Goal: Task Accomplishment & Management: Use online tool/utility

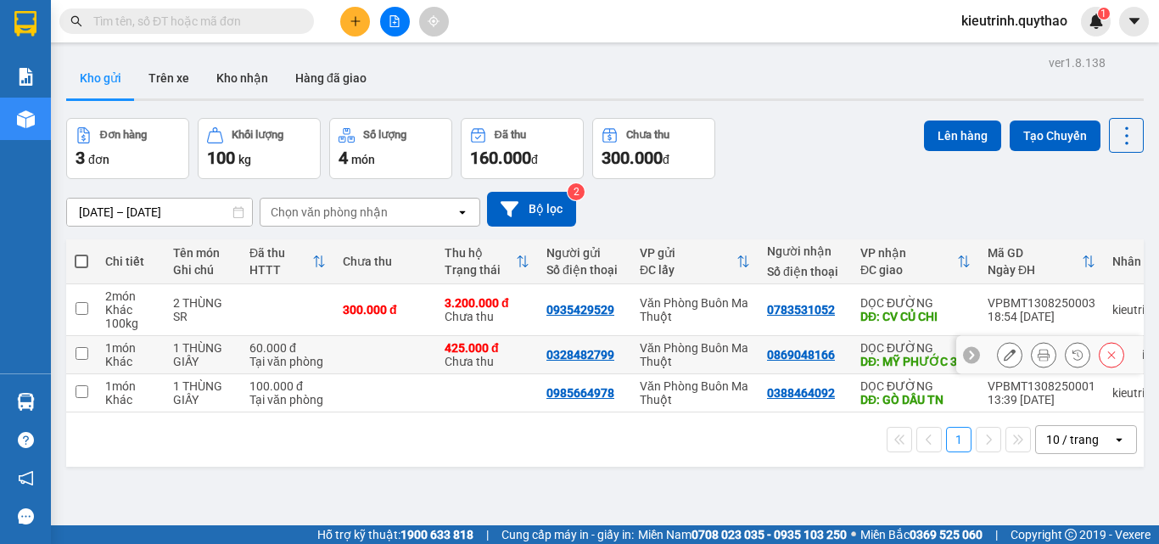
click at [76, 348] on input "checkbox" at bounding box center [82, 353] width 13 height 13
checkbox input "true"
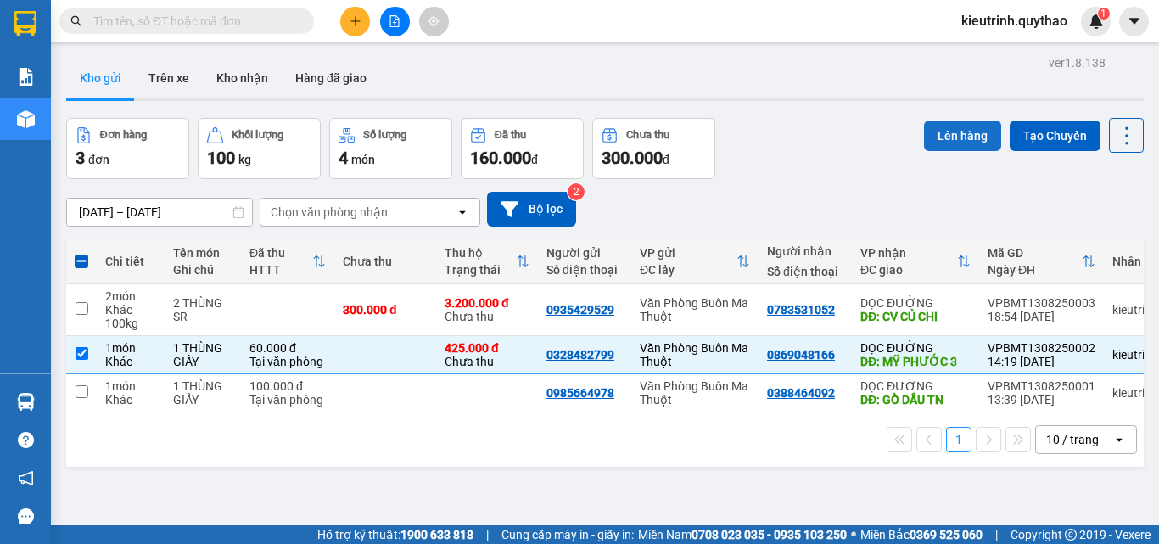
click at [979, 137] on button "Lên hàng" at bounding box center [962, 136] width 77 height 31
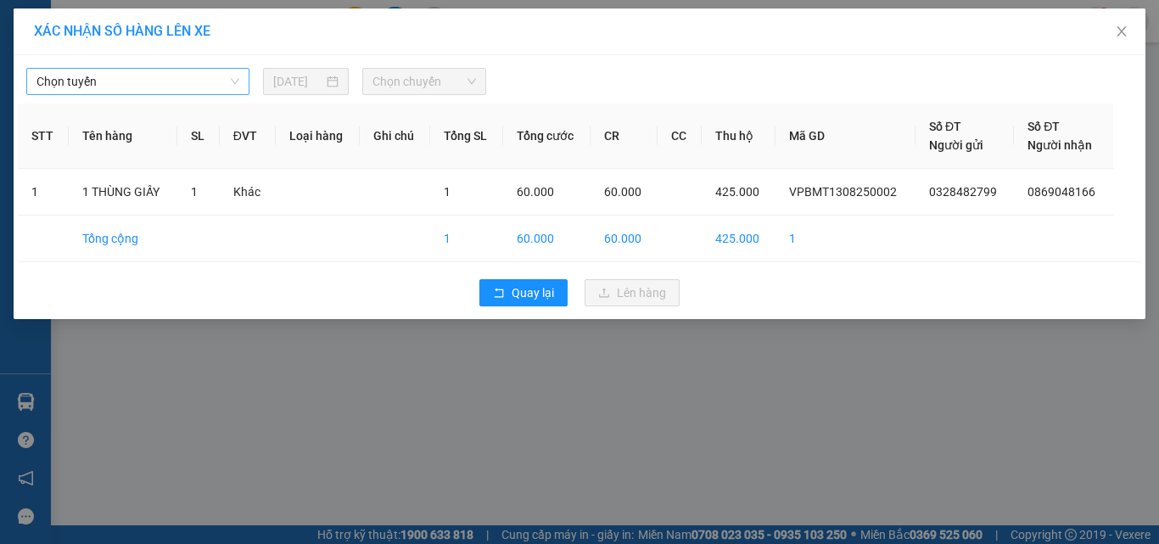
click at [180, 65] on div "Chọn tuyến [DATE] Chọn chuyến" at bounding box center [580, 77] width 1124 height 36
click at [180, 70] on span "Chọn tuyến" at bounding box center [137, 81] width 203 height 25
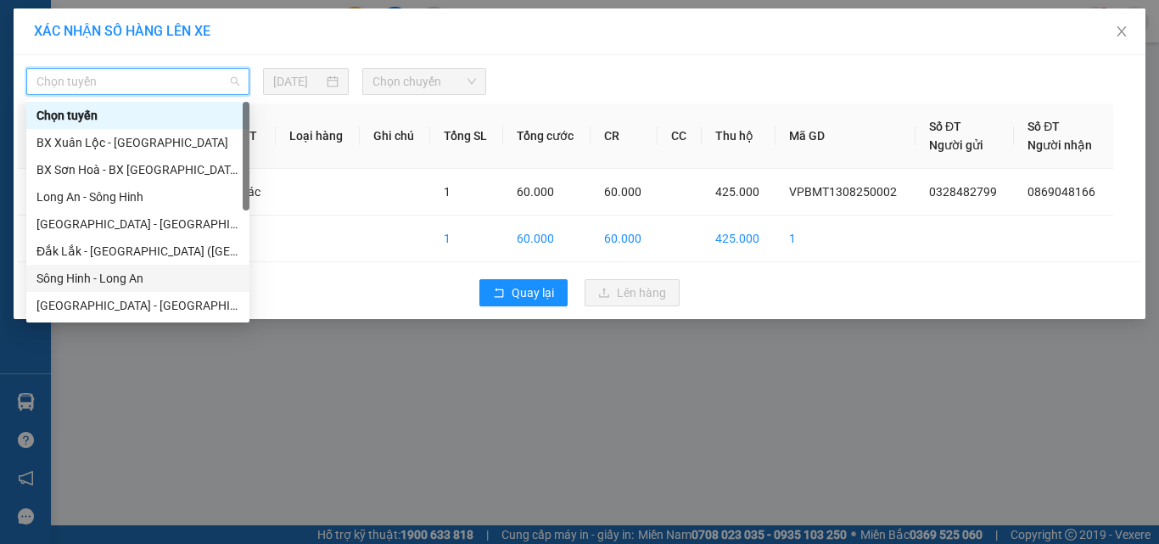
click at [125, 272] on div "Sông Hinh - Long An" at bounding box center [137, 278] width 203 height 19
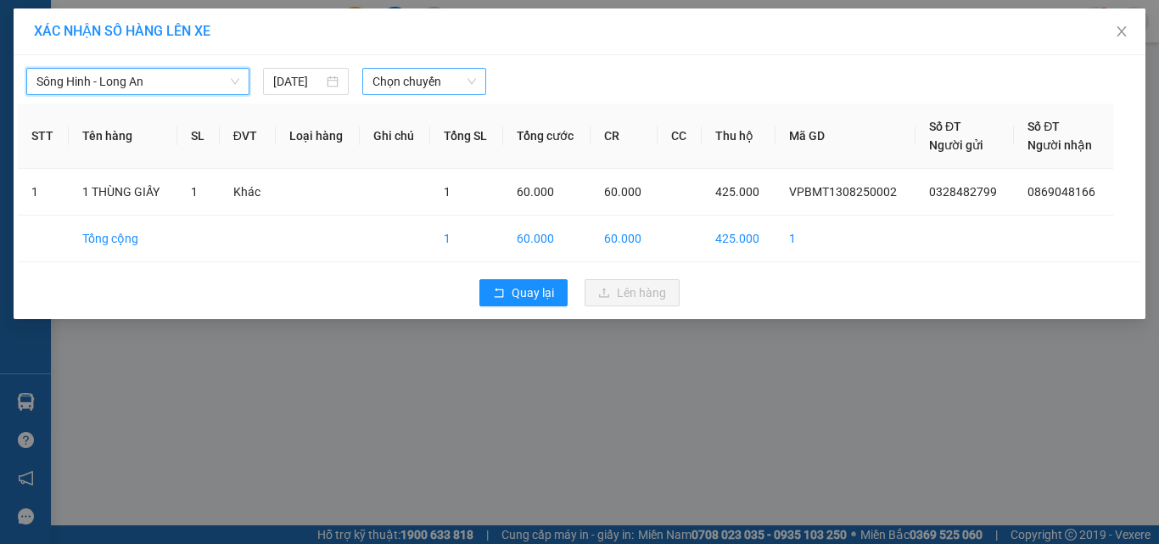
drag, startPoint x: 390, startPoint y: 74, endPoint x: 392, endPoint y: 96, distance: 22.2
click at [390, 75] on span "Chọn chuyến" at bounding box center [425, 81] width 104 height 25
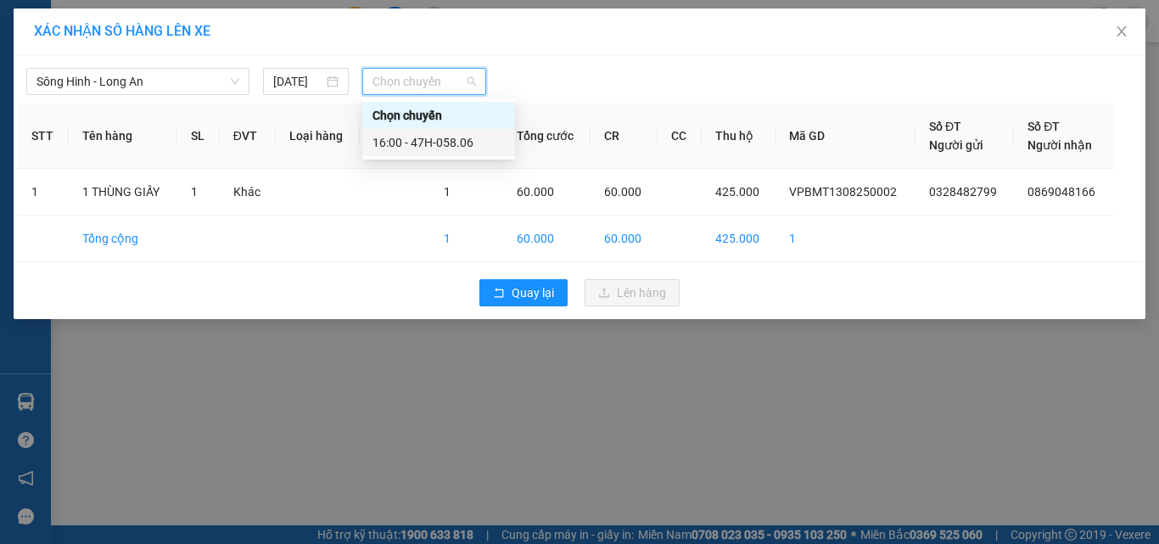
click at [416, 140] on div "16:00 - 47H-058.06" at bounding box center [439, 142] width 132 height 19
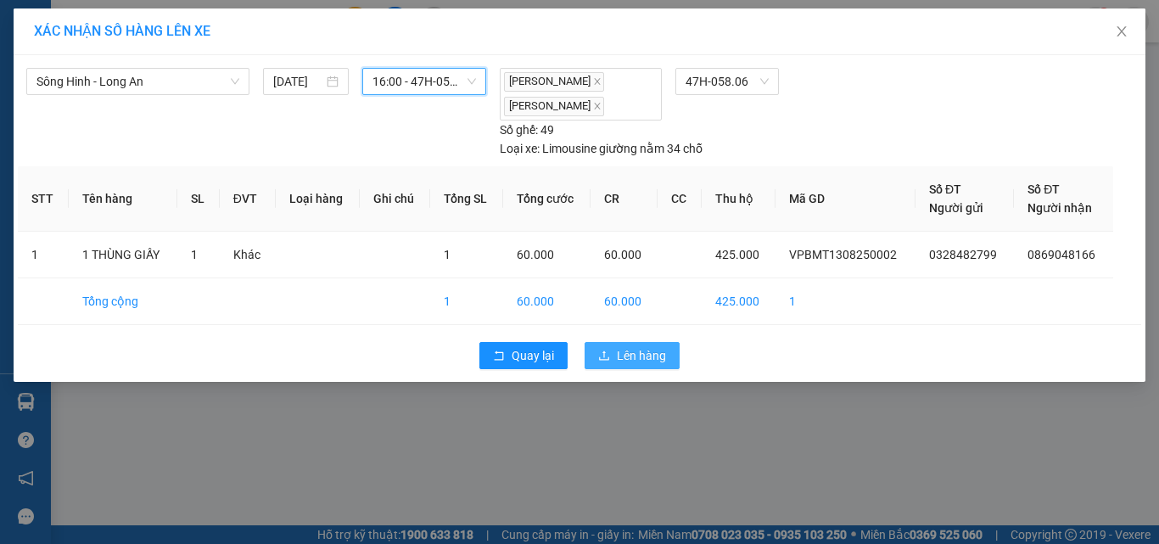
click at [646, 349] on span "Lên hàng" at bounding box center [641, 355] width 49 height 19
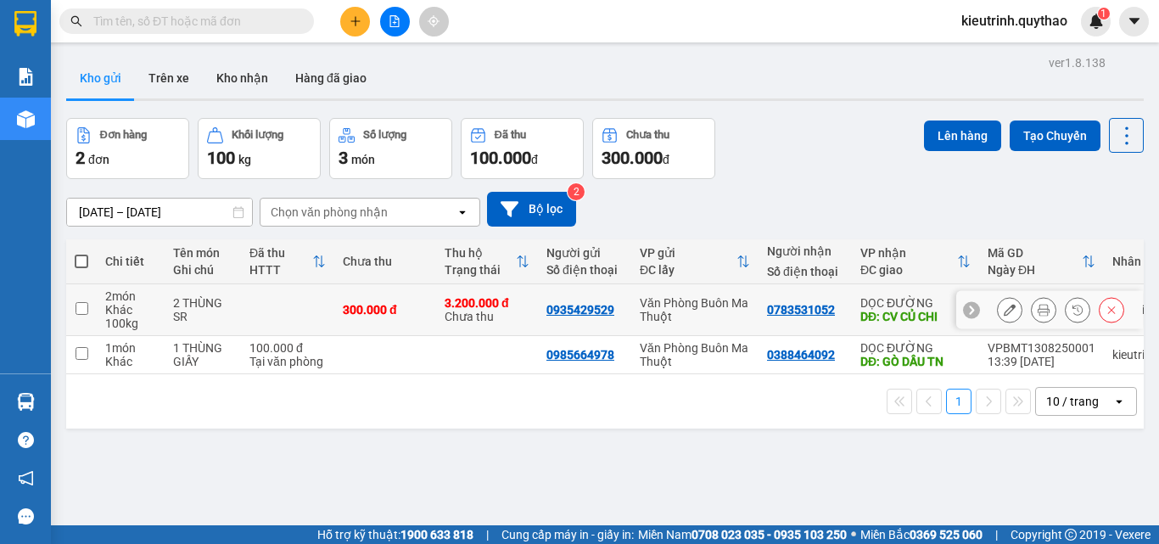
drag, startPoint x: 76, startPoint y: 309, endPoint x: 97, endPoint y: 346, distance: 43.0
click at [81, 310] on input "checkbox" at bounding box center [82, 308] width 13 height 13
checkbox input "true"
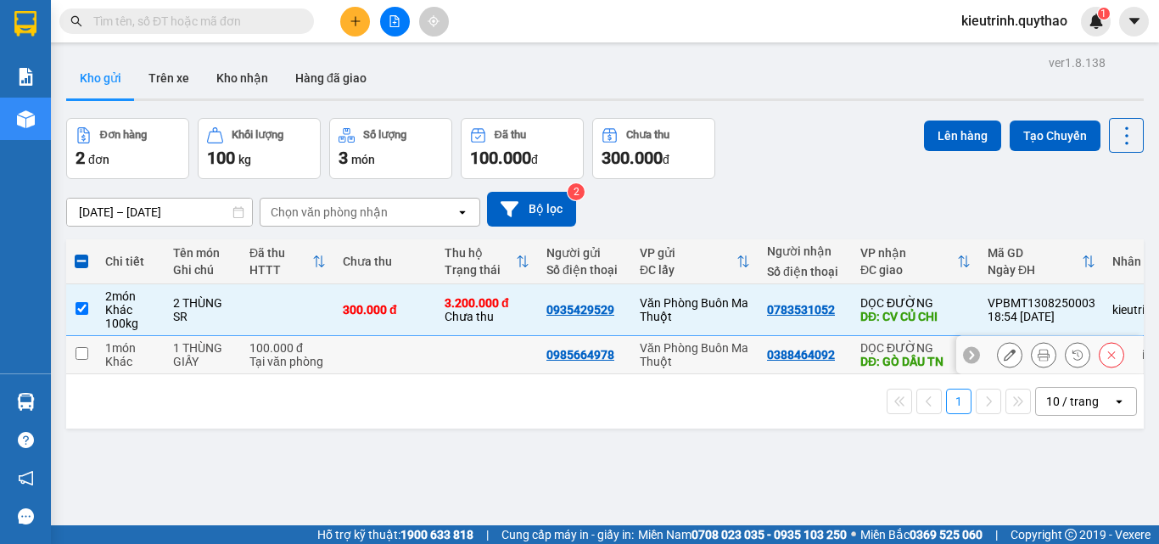
click at [86, 356] on input "checkbox" at bounding box center [82, 353] width 13 height 13
checkbox input "true"
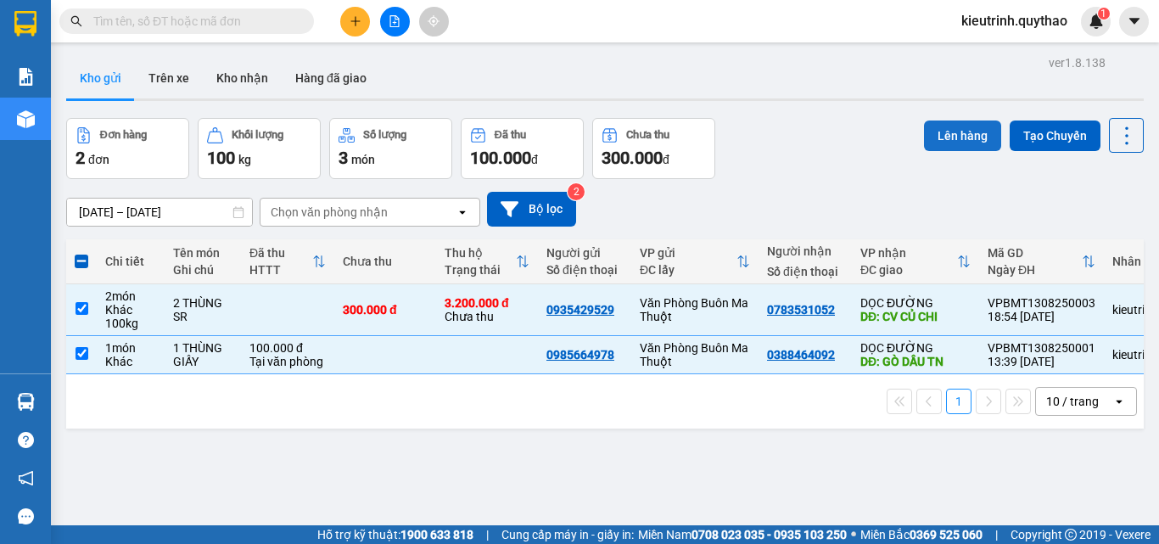
click at [973, 137] on button "Lên hàng" at bounding box center [962, 136] width 77 height 31
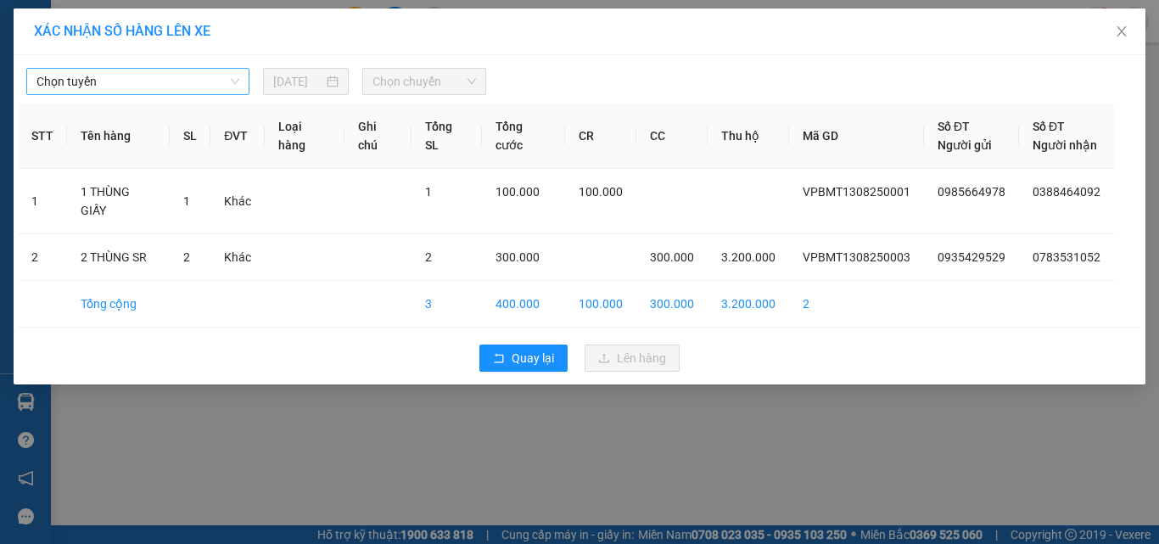
click at [173, 86] on span "Chọn tuyến" at bounding box center [137, 81] width 203 height 25
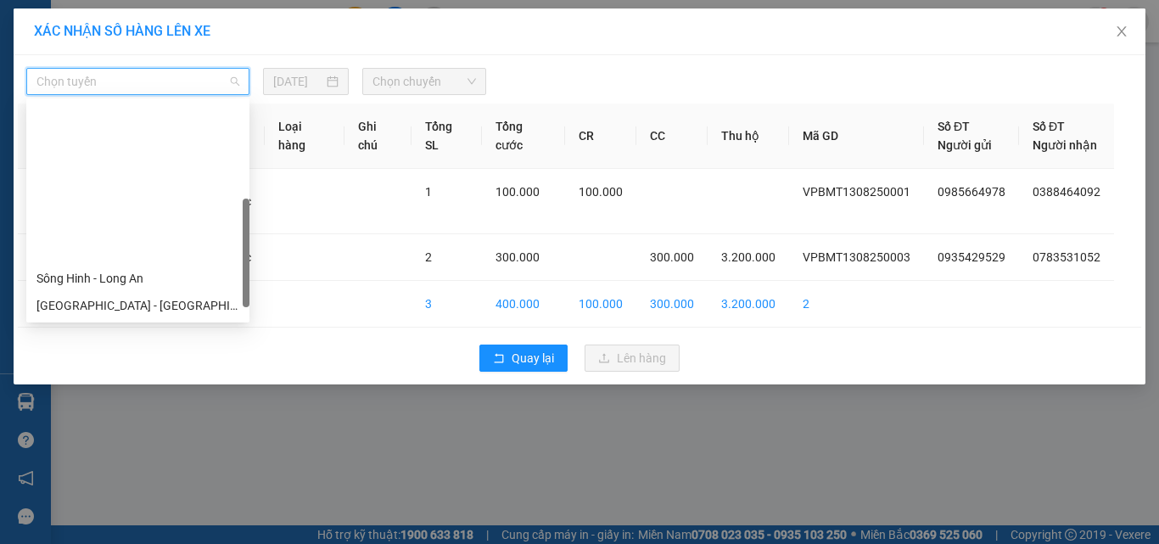
scroll to position [190, 0]
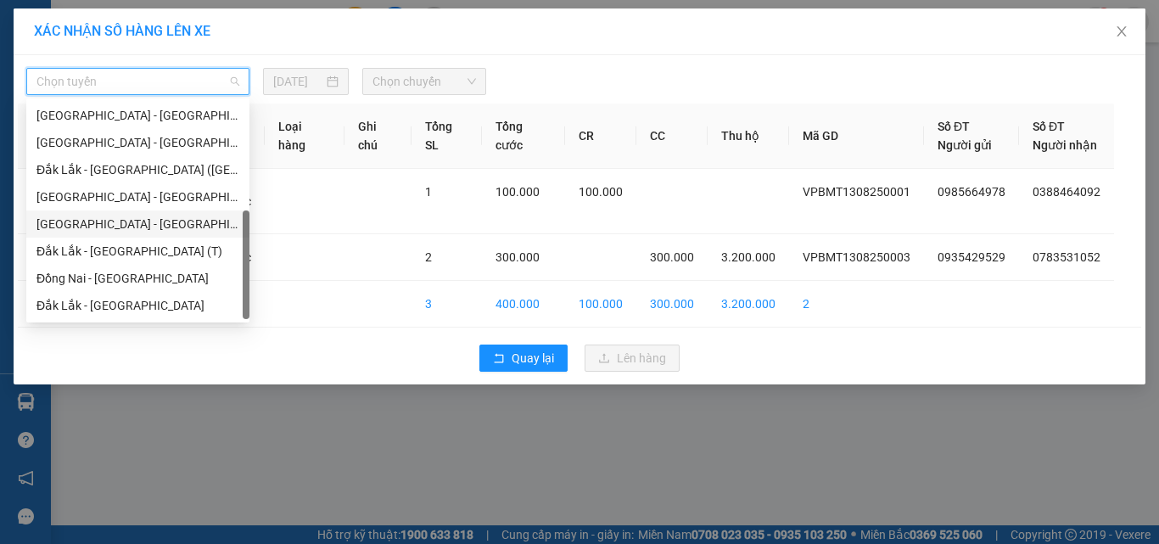
click at [102, 221] on div "[GEOGRAPHIC_DATA] - [GEOGRAPHIC_DATA]" at bounding box center [137, 224] width 203 height 19
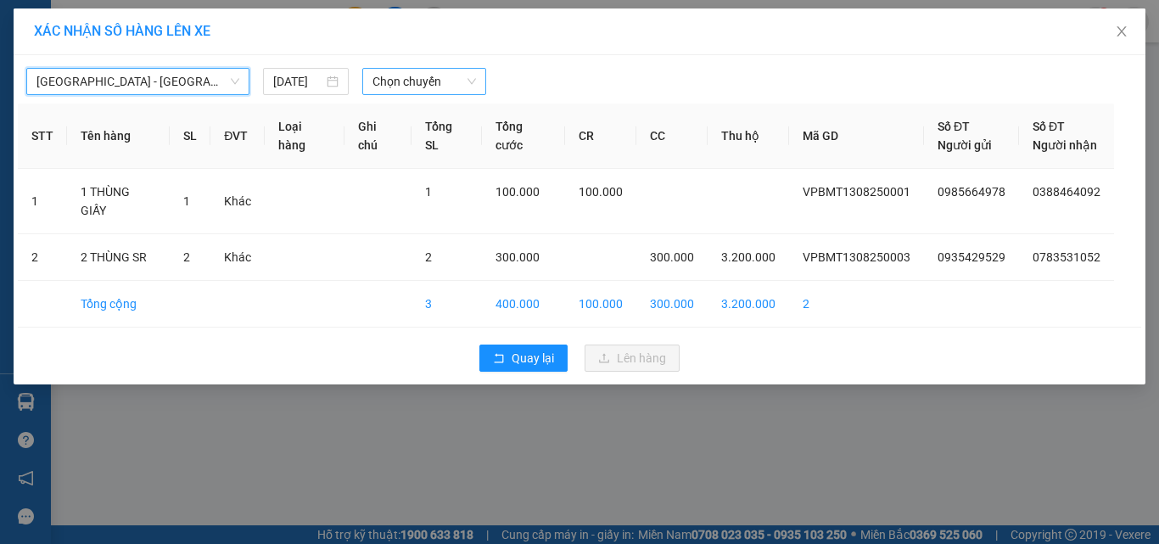
click at [382, 84] on span "Chọn chuyến" at bounding box center [425, 81] width 104 height 25
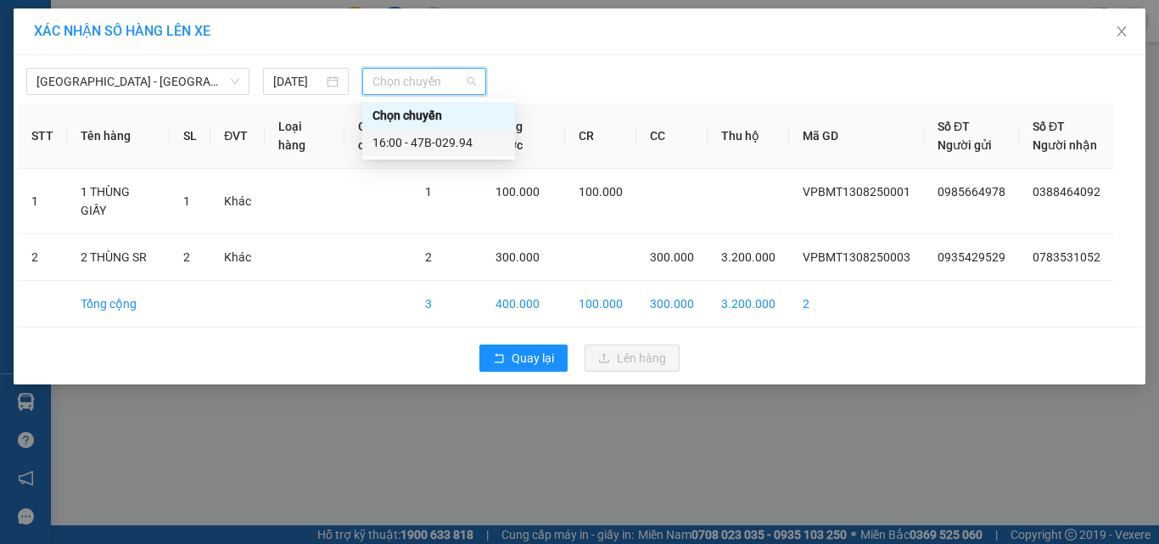
drag, startPoint x: 424, startPoint y: 143, endPoint x: 530, endPoint y: 168, distance: 108.9
click at [424, 144] on div "16:00 - 47B-029.94" at bounding box center [439, 142] width 132 height 19
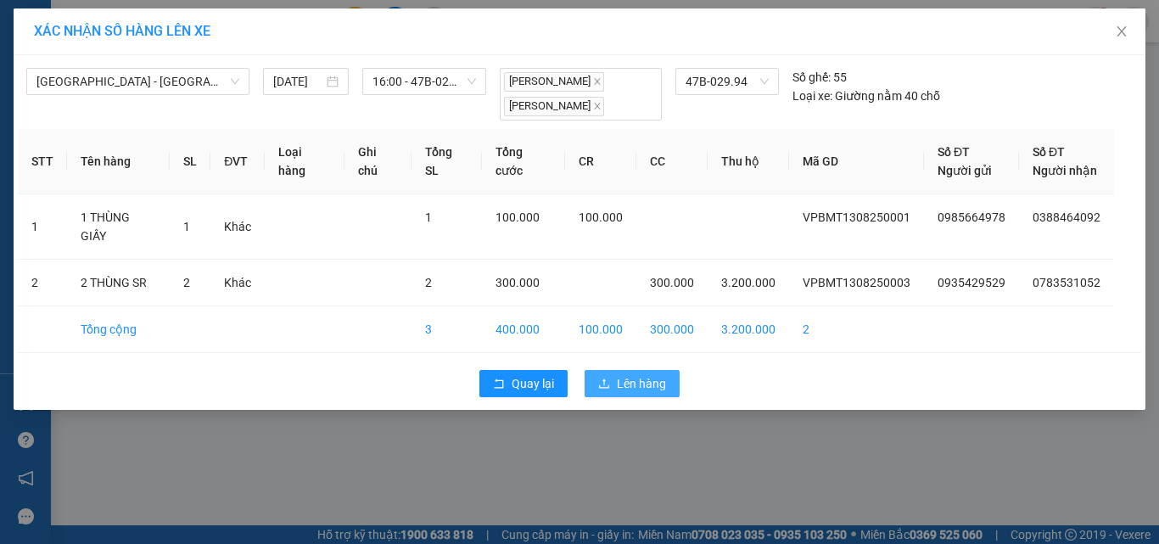
click at [670, 370] on button "Lên hàng" at bounding box center [632, 383] width 95 height 27
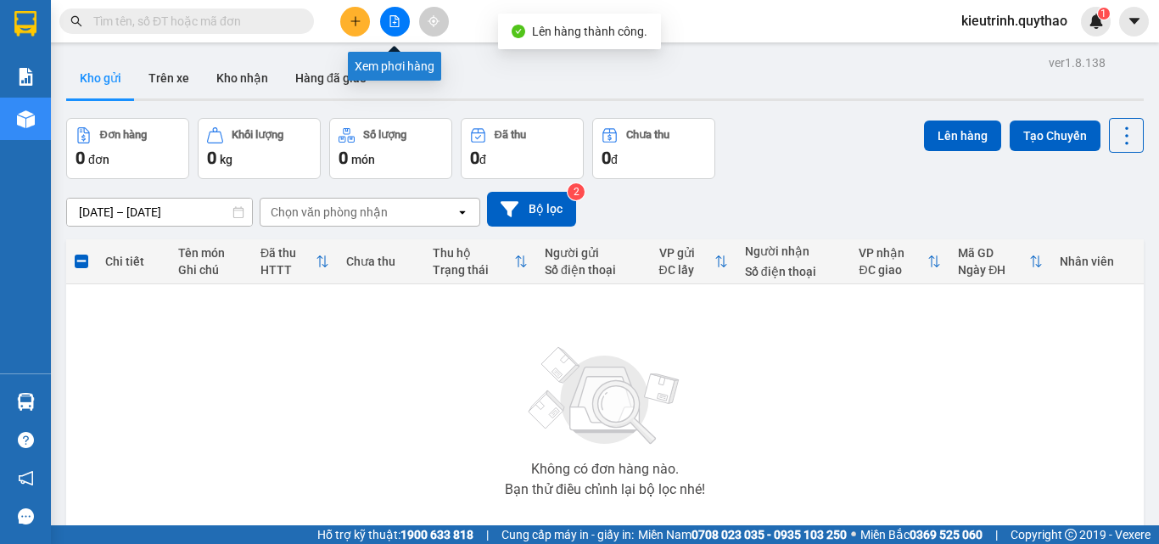
click at [403, 13] on button at bounding box center [395, 22] width 30 height 30
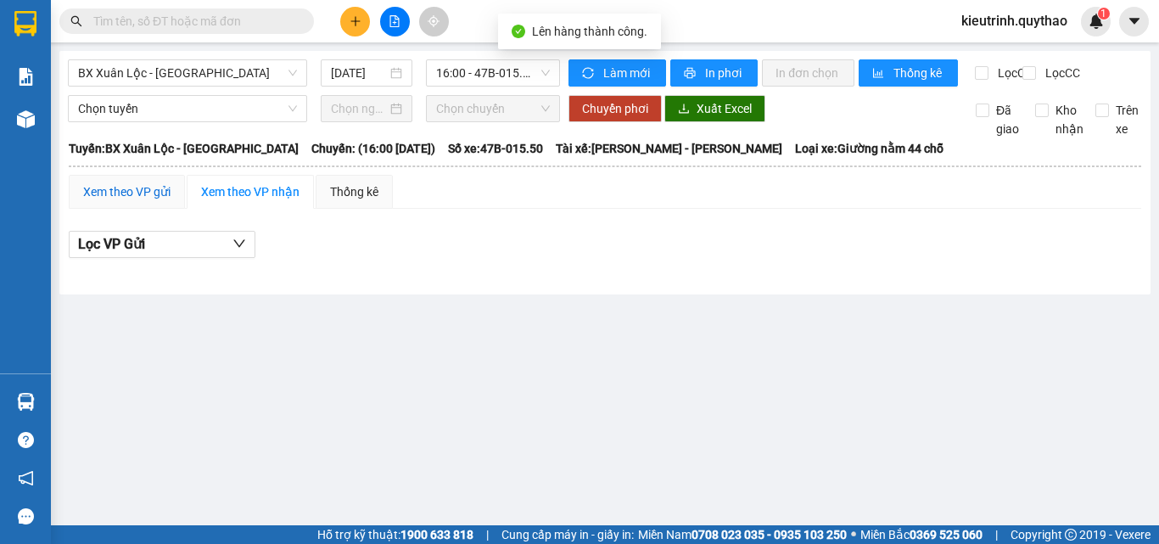
click at [139, 201] on div "Xem theo VP gửi" at bounding box center [126, 191] width 87 height 19
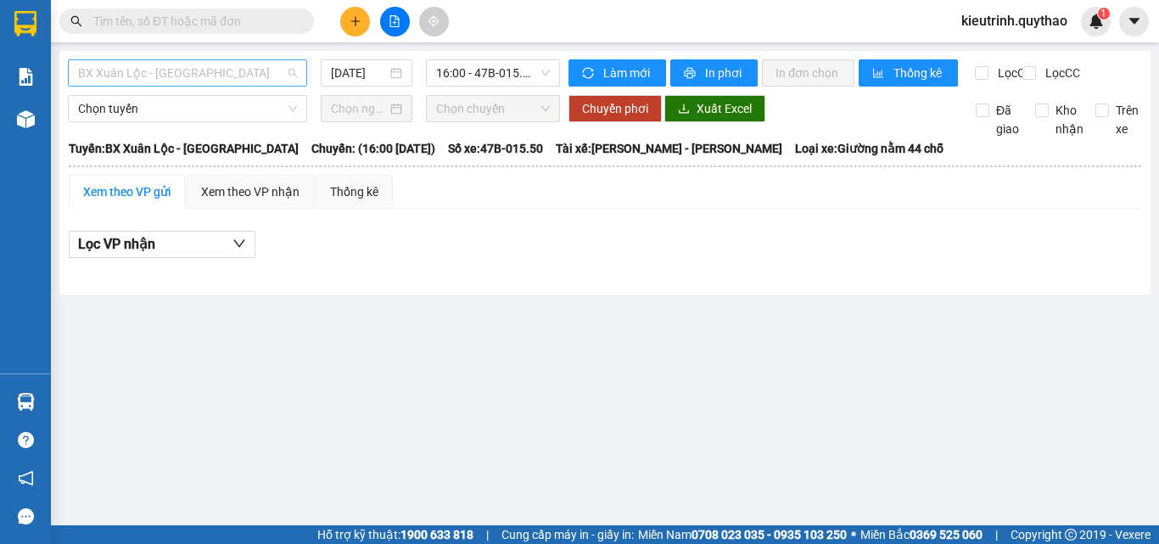
click at [199, 76] on span "BX Xuân Lộc - [GEOGRAPHIC_DATA]" at bounding box center [187, 72] width 219 height 25
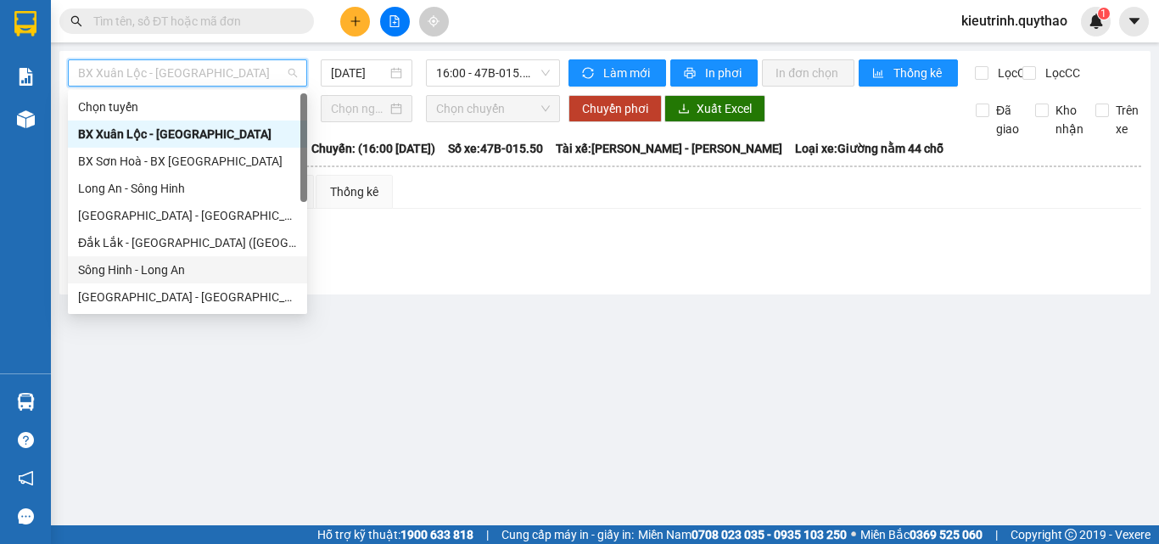
click at [137, 265] on div "Sông Hinh - Long An" at bounding box center [187, 270] width 219 height 19
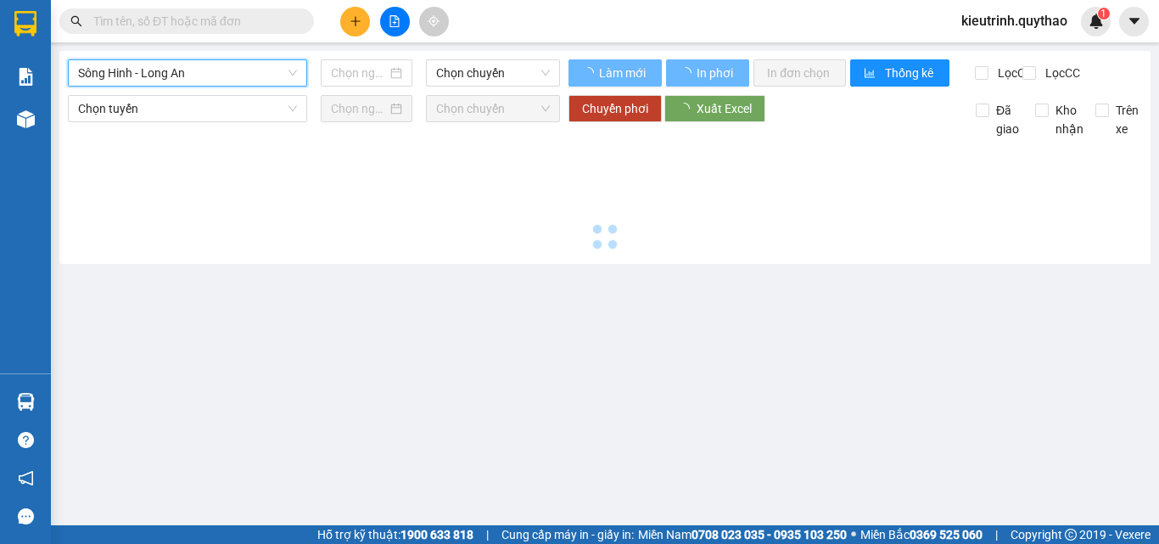
type input "[DATE]"
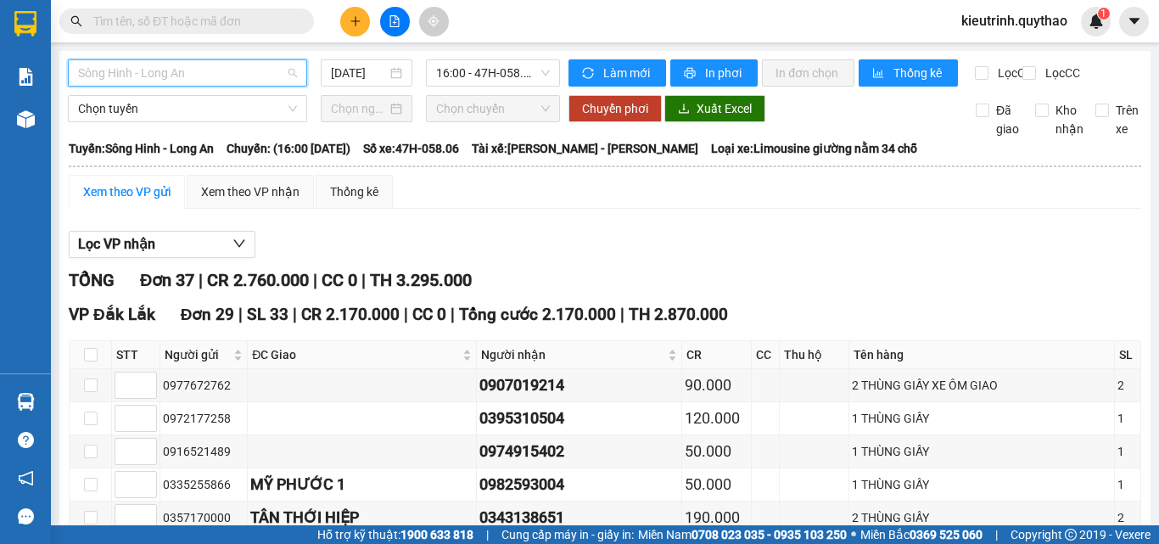
click at [194, 80] on span "Sông Hinh - Long An" at bounding box center [187, 72] width 219 height 25
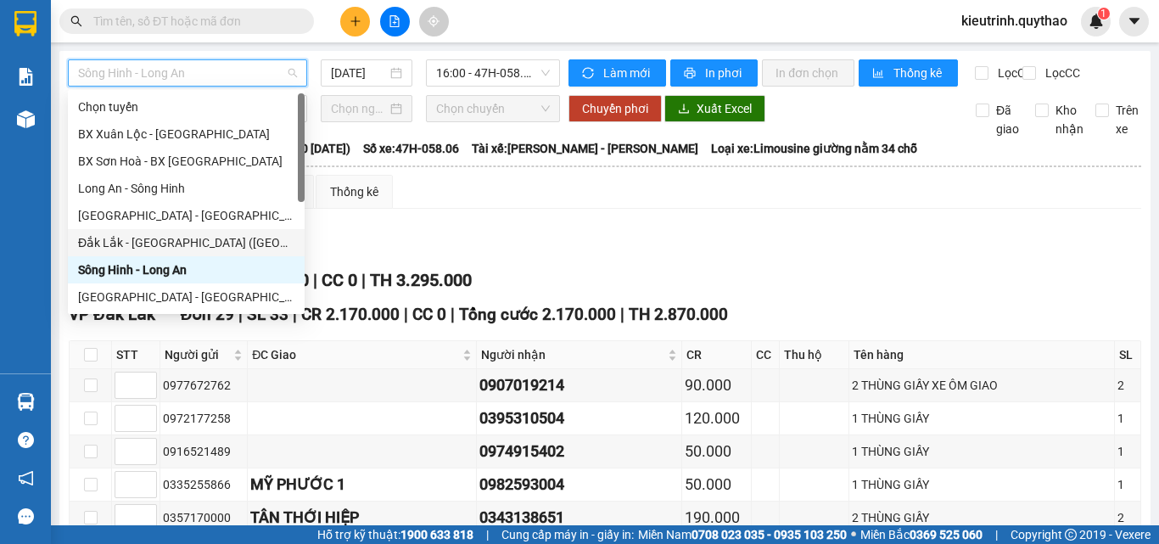
scroll to position [190, 0]
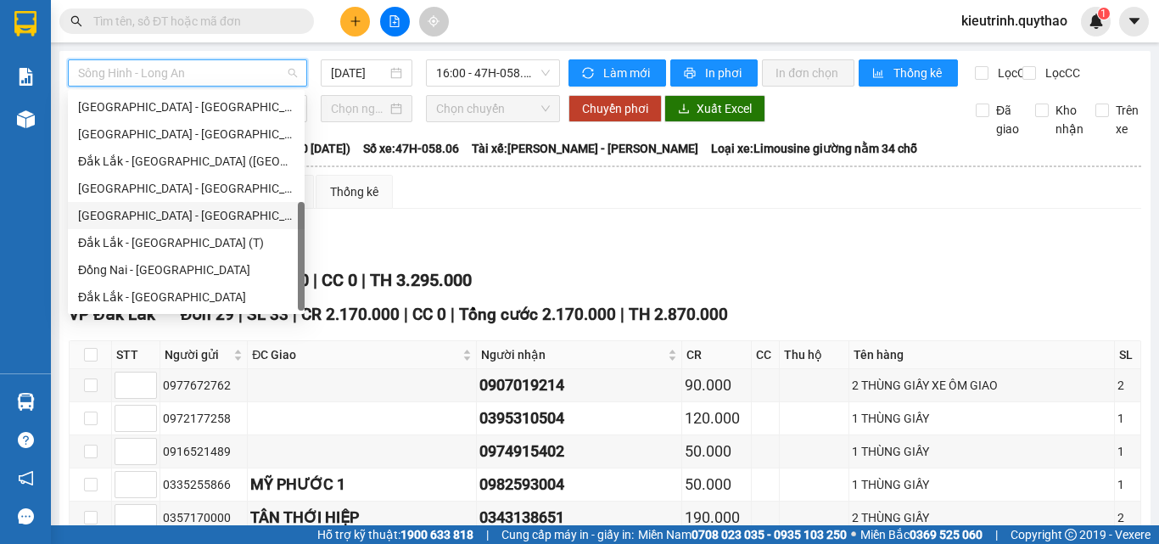
click at [143, 210] on div "[GEOGRAPHIC_DATA] - [GEOGRAPHIC_DATA]" at bounding box center [186, 215] width 216 height 19
type input "[DATE]"
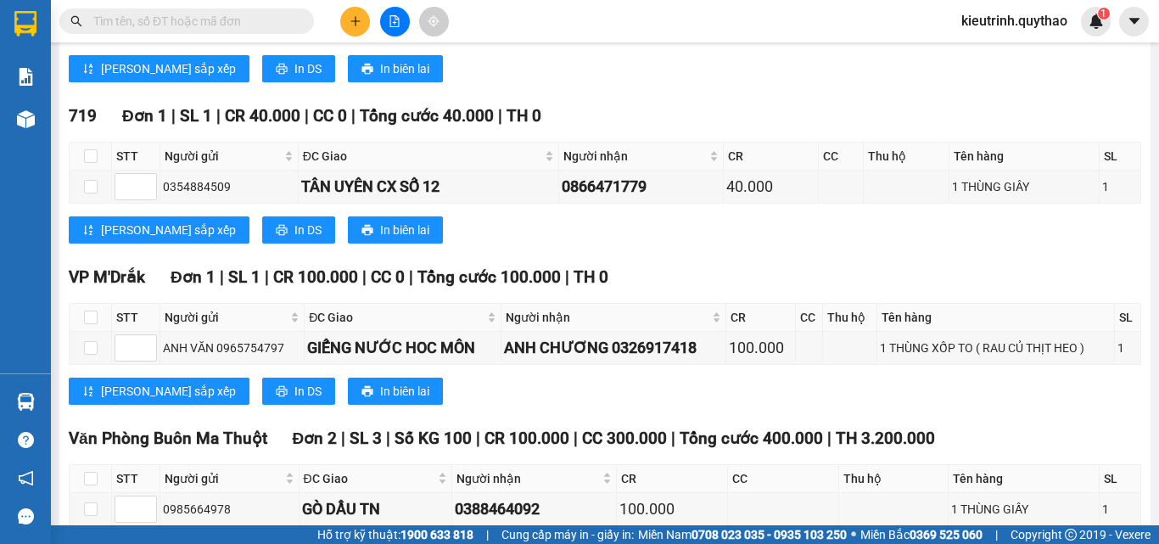
scroll to position [594, 0]
